Goal: Task Accomplishment & Management: Check status

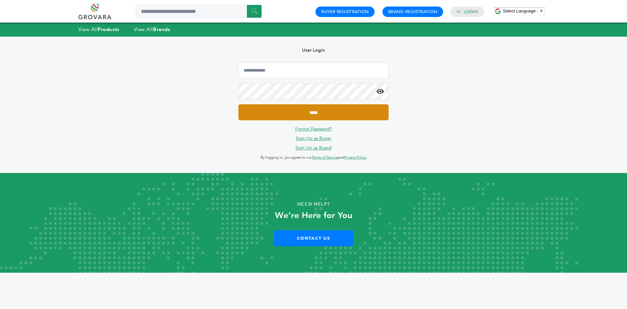
type input "**********"
click at [264, 111] on input "*****" at bounding box center [313, 112] width 150 height 16
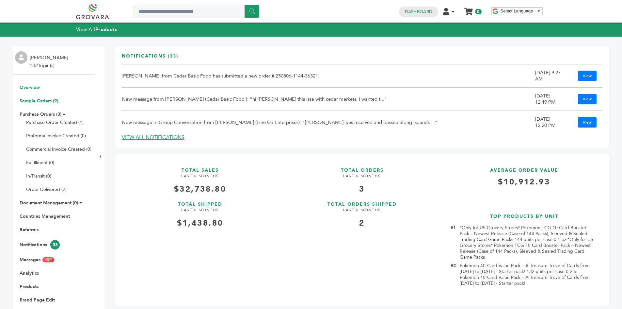
click at [38, 102] on link "Sample Orders (9)" at bounding box center [39, 101] width 39 height 6
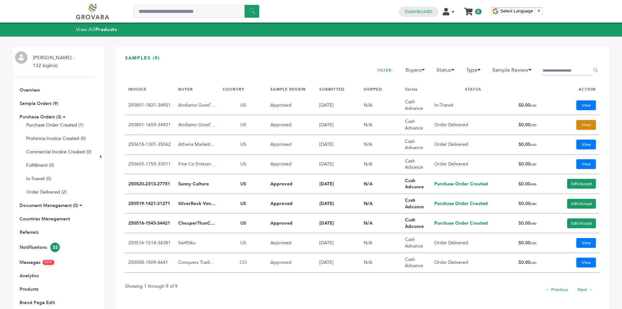
click at [585, 125] on link "View" at bounding box center [587, 125] width 20 height 10
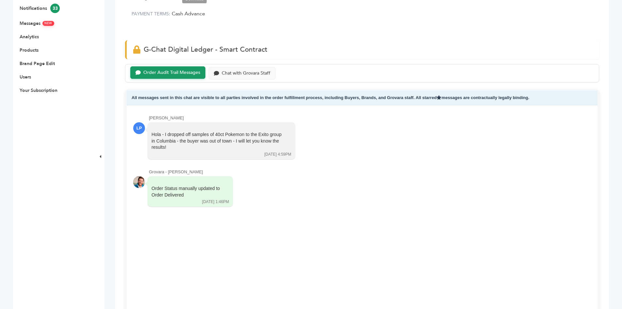
scroll to position [229, 0]
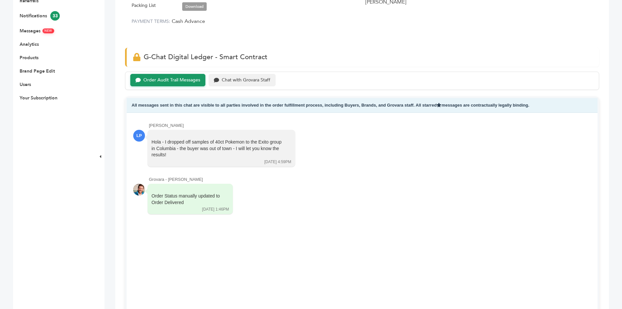
click at [229, 77] on div "Chat with Grovara Staff" at bounding box center [246, 80] width 49 height 6
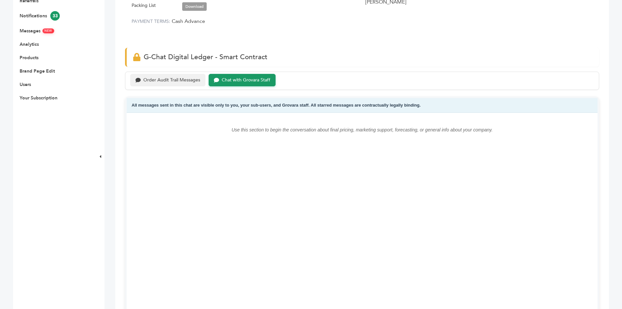
click at [172, 78] on div "Order Audit Trail Messages" at bounding box center [171, 80] width 57 height 6
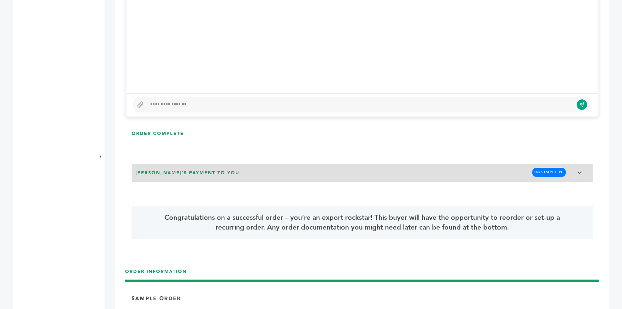
scroll to position [457, 0]
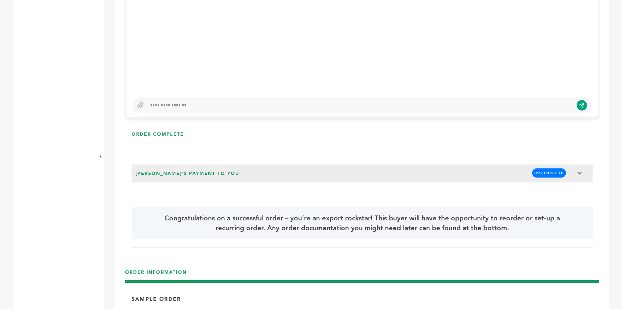
click at [164, 106] on div at bounding box center [360, 105] width 427 height 8
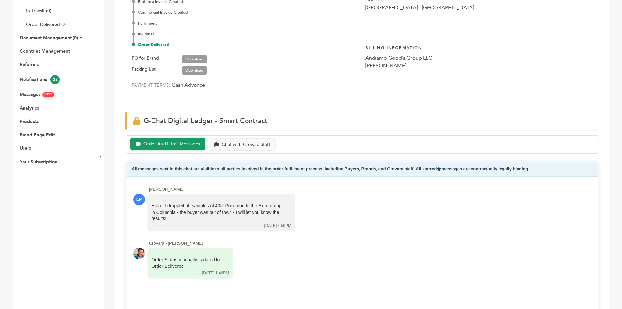
scroll to position [0, 0]
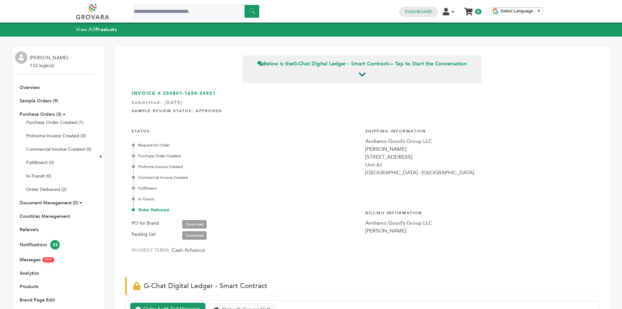
drag, startPoint x: 363, startPoint y: 171, endPoint x: 341, endPoint y: 49, distance: 124.4
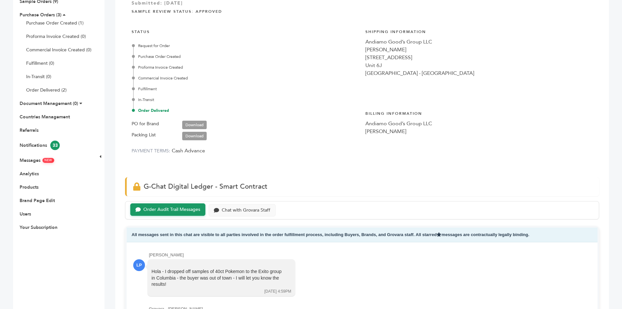
scroll to position [327, 0]
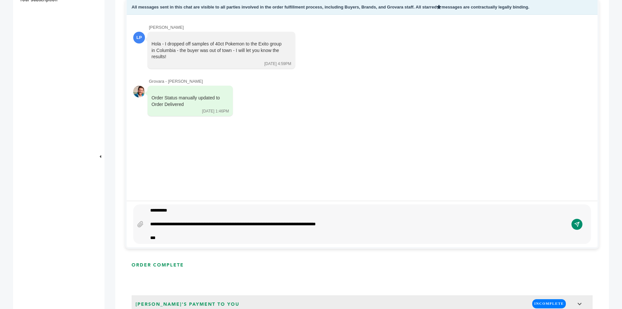
click at [575, 228] on button "submit" at bounding box center [577, 224] width 11 height 11
